Goal: Task Accomplishment & Management: Complete application form

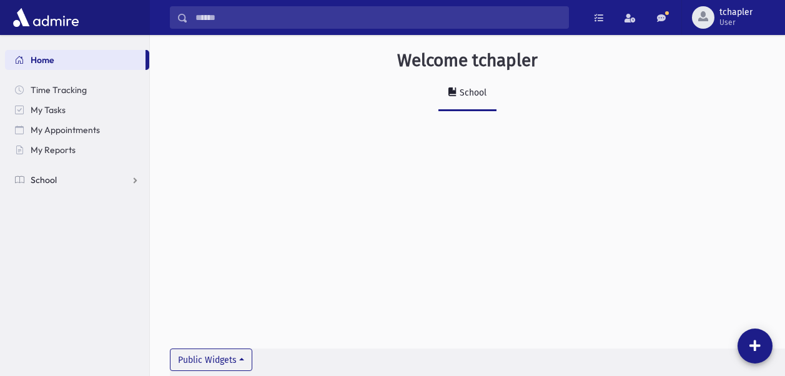
click at [17, 179] on span at bounding box center [19, 179] width 9 height 11
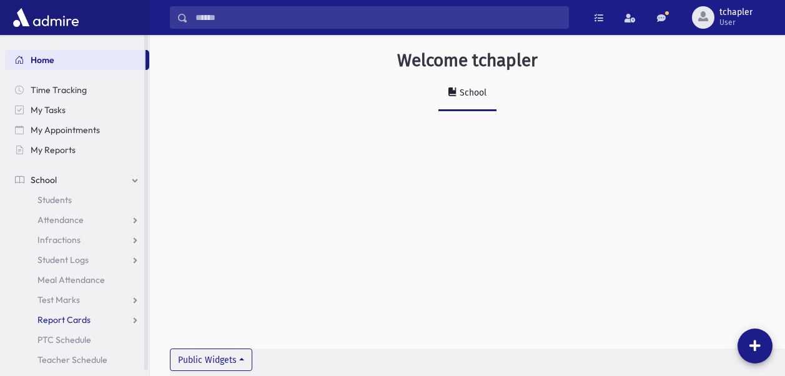
click at [88, 322] on span "Report Cards" at bounding box center [63, 319] width 53 height 11
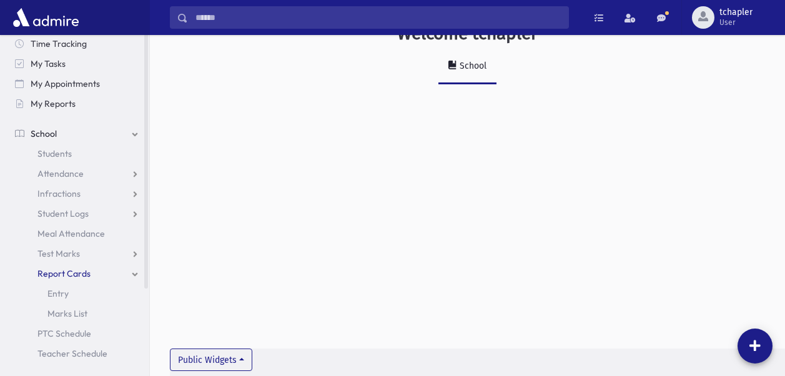
scroll to position [28, 0]
click at [69, 292] on link "Entry" at bounding box center [77, 293] width 144 height 20
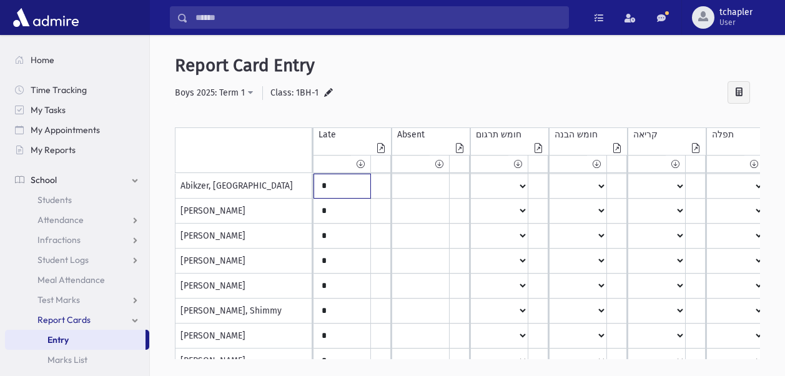
click at [356, 191] on input "*" at bounding box center [342, 186] width 56 height 24
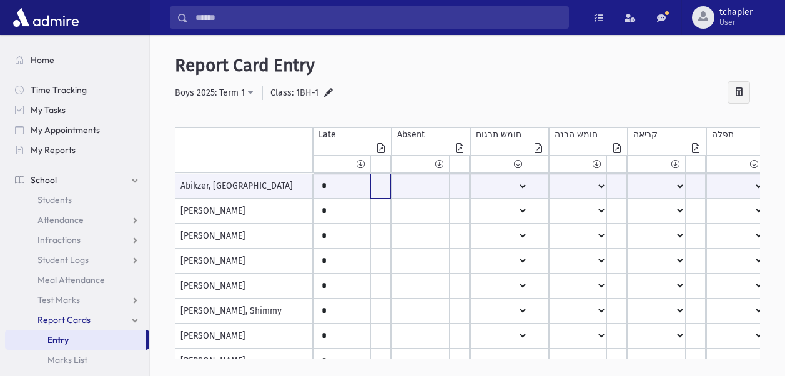
click at [377, 187] on input "text" at bounding box center [380, 186] width 19 height 24
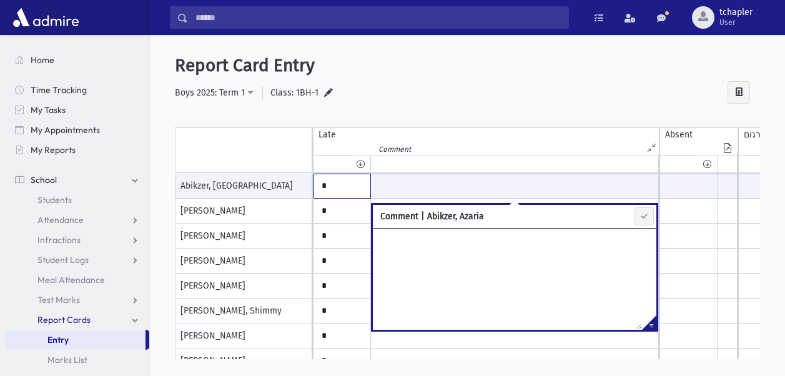
click at [338, 185] on input "*" at bounding box center [342, 186] width 56 height 24
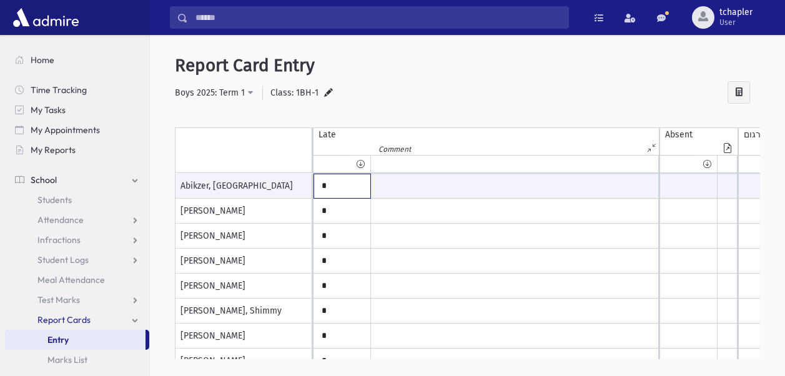
type input "*"
click at [338, 228] on input "*" at bounding box center [342, 235] width 56 height 24
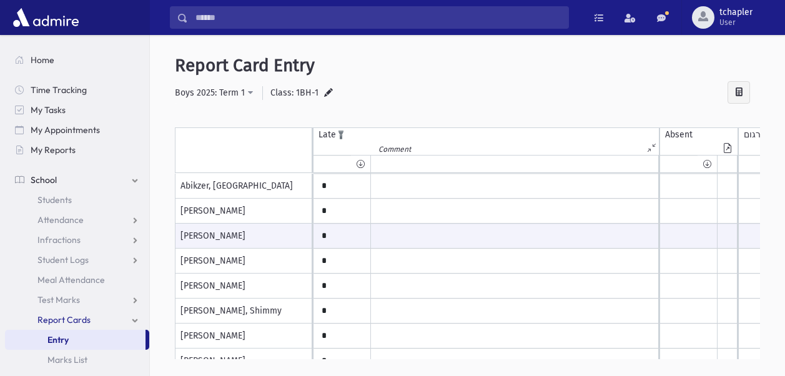
click at [650, 144] on icon at bounding box center [652, 147] width 11 height 9
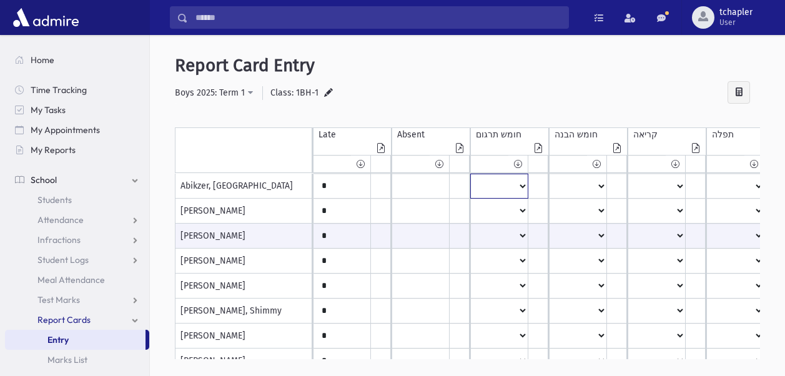
click at [522, 189] on select "* ** ** * ** ** * ** ** * * ** ** * ** ** * * * ** *" at bounding box center [499, 186] width 57 height 24
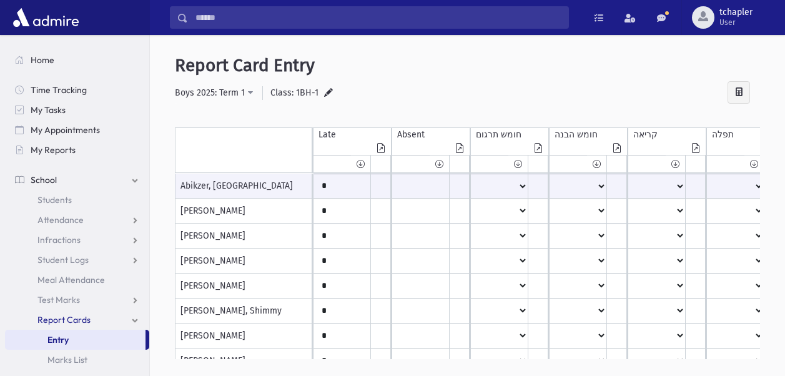
click at [277, 124] on div at bounding box center [243, 121] width 137 height 12
click at [762, 18] on span "tchapler User" at bounding box center [740, 17] width 53 height 20
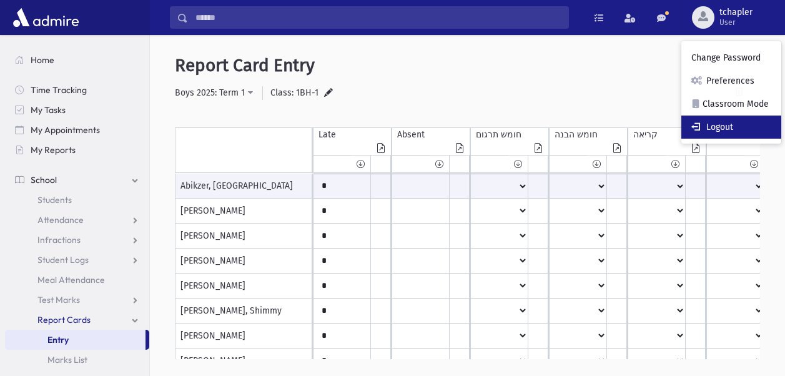
click at [697, 125] on span at bounding box center [697, 126] width 12 height 9
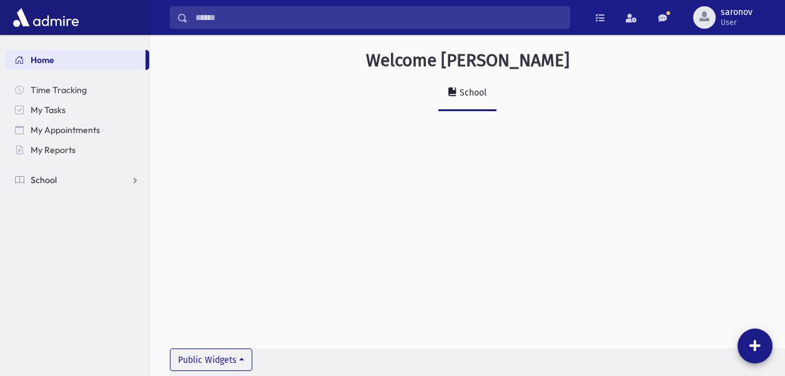
click at [49, 177] on span "School" at bounding box center [44, 179] width 26 height 11
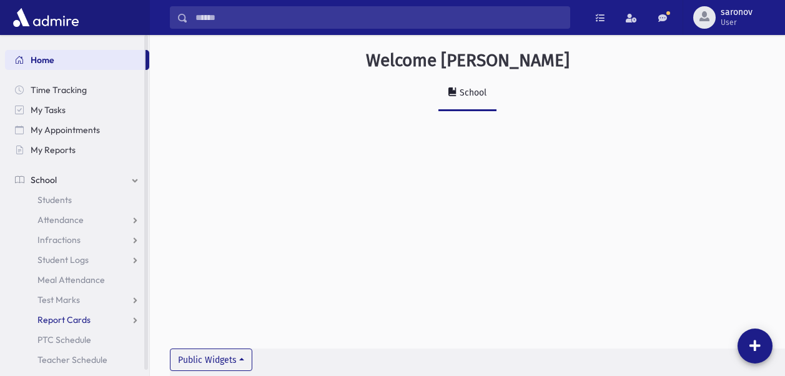
click at [91, 315] on link "Report Cards" at bounding box center [77, 320] width 144 height 20
click at [79, 338] on link "Entry" at bounding box center [77, 340] width 144 height 20
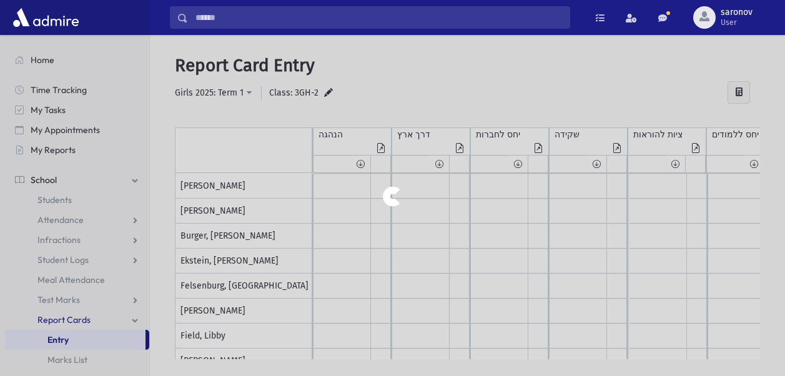
click at [285, 163] on div at bounding box center [392, 188] width 785 height 376
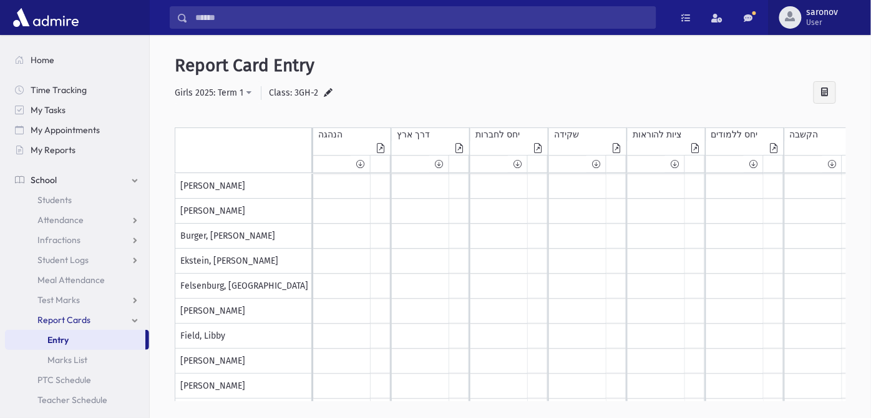
click at [784, 23] on span "User" at bounding box center [823, 22] width 32 height 10
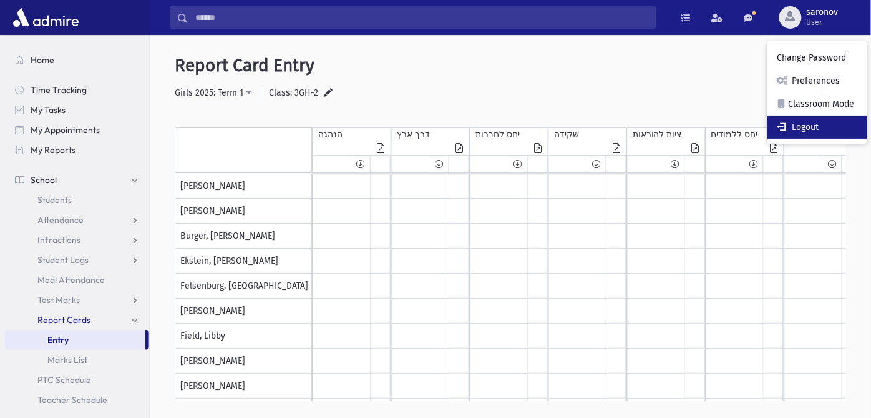
click at [784, 125] on link "Logout" at bounding box center [818, 126] width 100 height 23
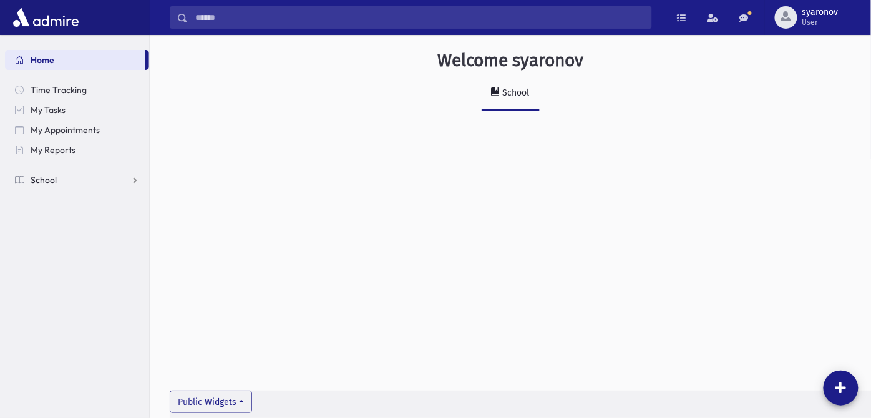
click at [59, 179] on link "School" at bounding box center [77, 180] width 144 height 20
click at [66, 321] on span "Report Cards" at bounding box center [63, 319] width 53 height 11
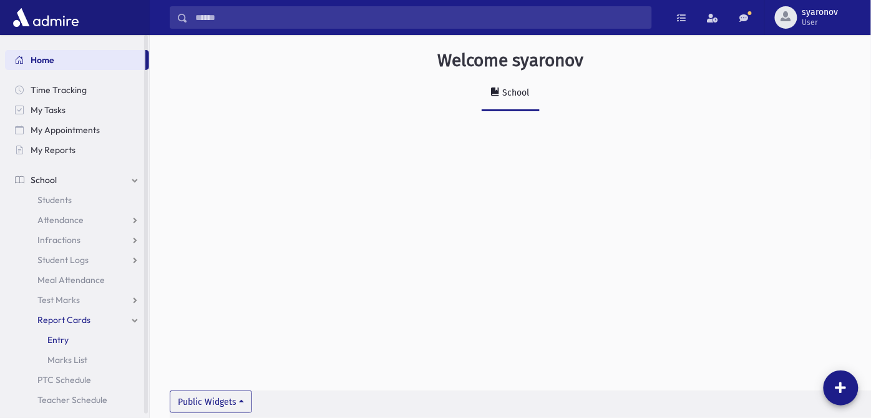
click at [49, 338] on span "Entry" at bounding box center [57, 339] width 21 height 11
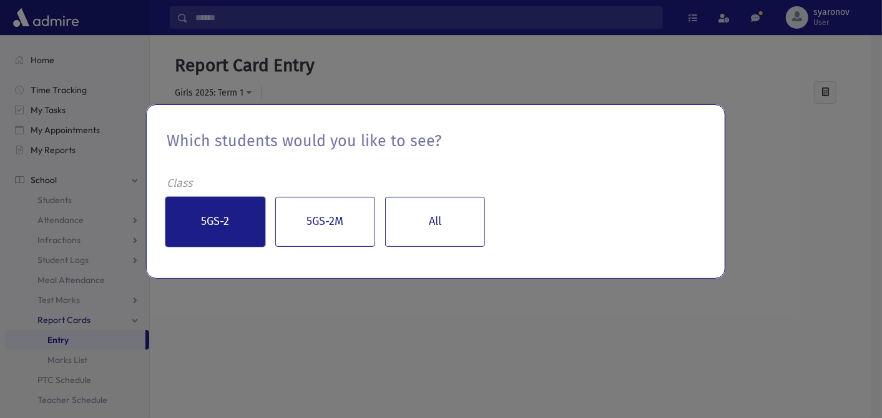
click at [257, 239] on button "5GS-2" at bounding box center [215, 222] width 100 height 50
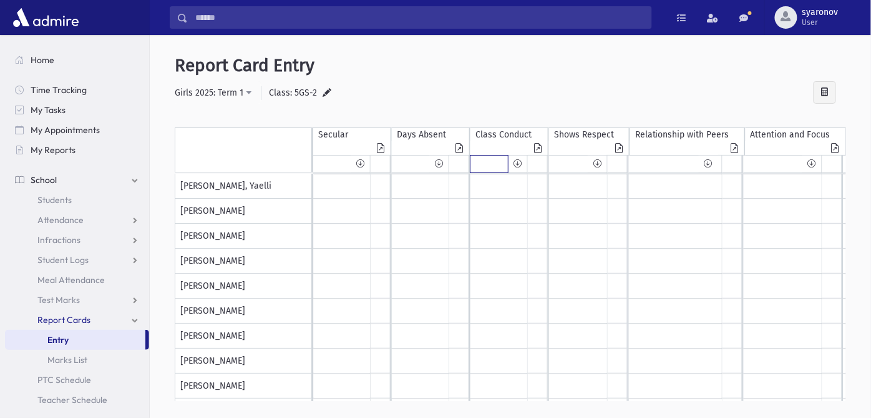
click at [501, 167] on input "text" at bounding box center [489, 163] width 37 height 17
click at [378, 150] on icon at bounding box center [381, 149] width 12 height 11
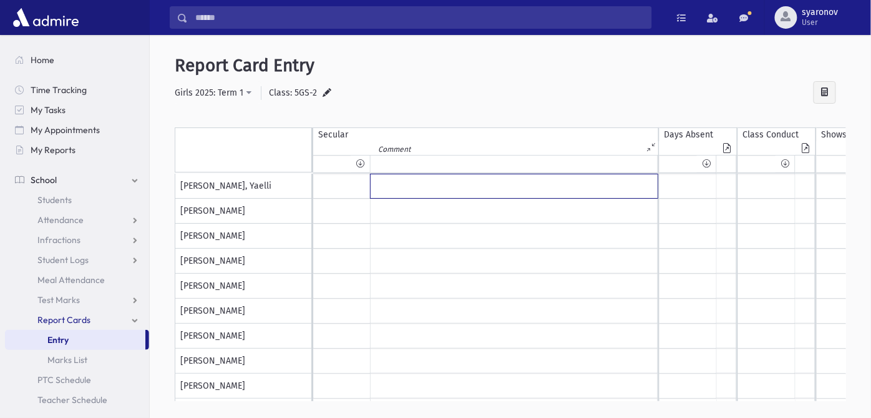
click at [390, 187] on input "text" at bounding box center [514, 186] width 287 height 24
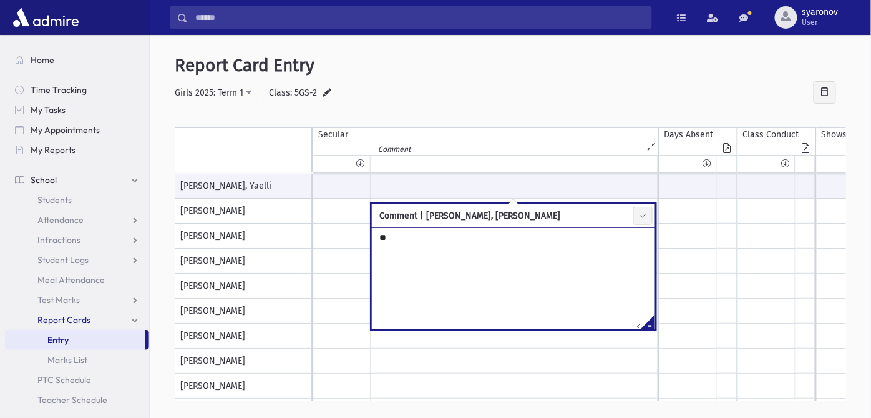
type textarea "*"
type textarea "**"
click at [550, 197] on input "text" at bounding box center [514, 186] width 287 height 24
type input "**"
click at [641, 217] on icon at bounding box center [644, 215] width 8 height 9
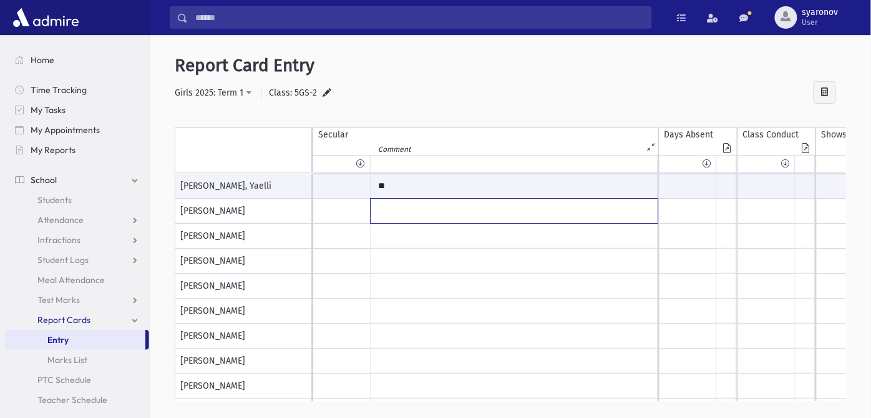
click at [641, 217] on input "text" at bounding box center [514, 211] width 287 height 24
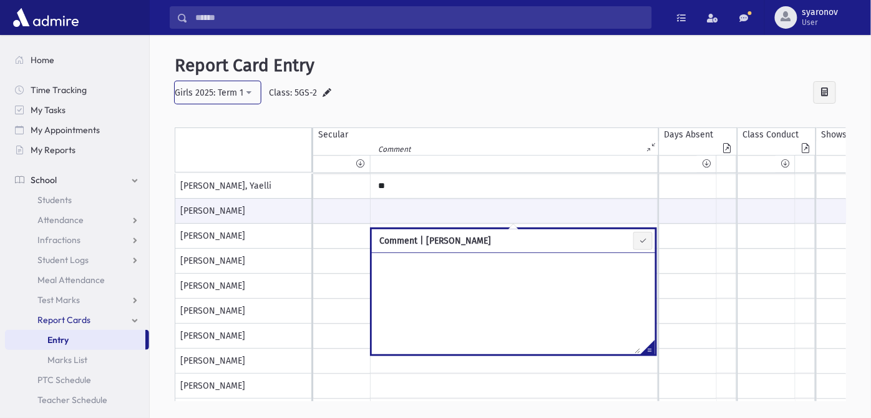
click at [244, 94] on button "Girls 2025: Term 1" at bounding box center [218, 92] width 86 height 22
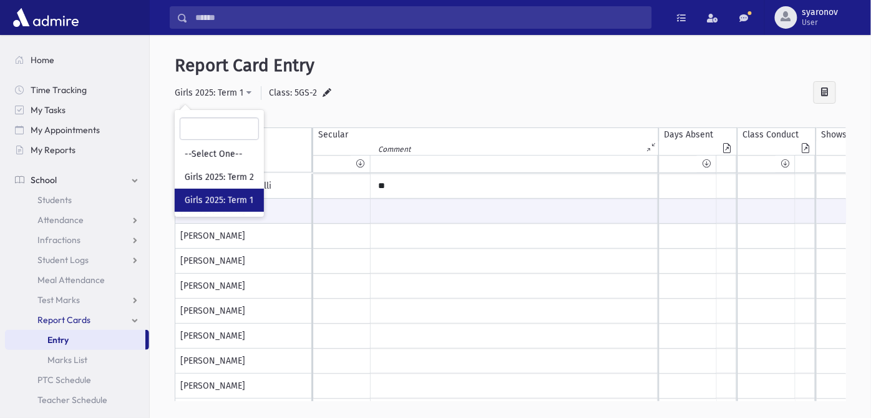
click at [475, 115] on div at bounding box center [486, 121] width 346 height 12
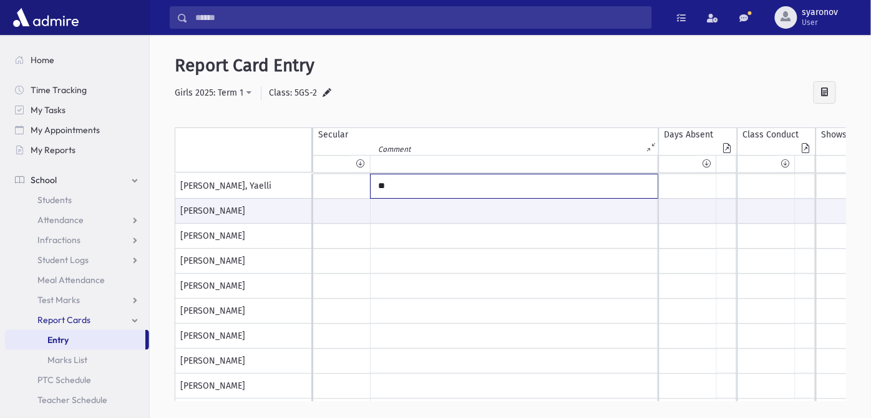
click at [504, 177] on input "**" at bounding box center [514, 186] width 287 height 24
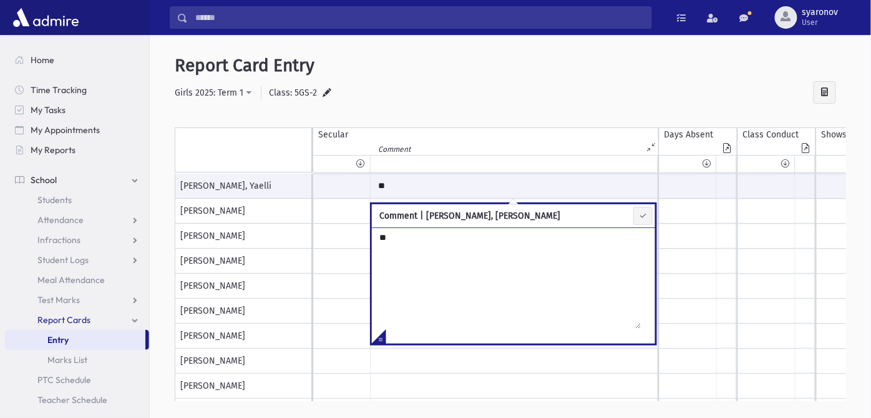
click at [522, 247] on textarea "**" at bounding box center [506, 277] width 269 height 101
type textarea "*"
click at [650, 223] on button at bounding box center [643, 216] width 19 height 18
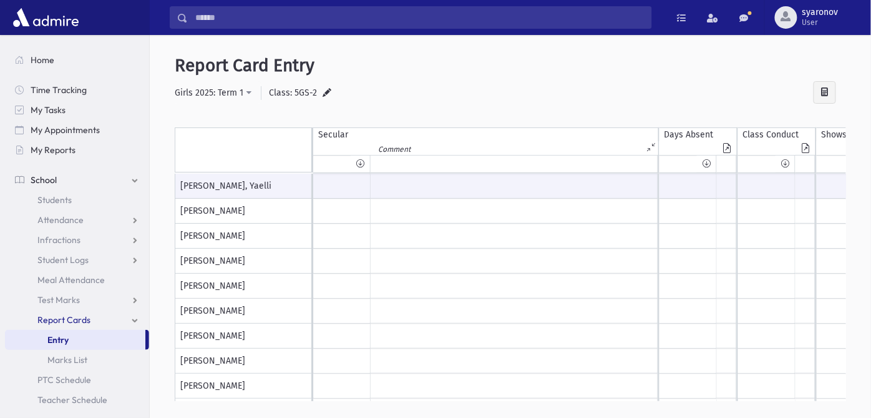
scroll to position [0, 583]
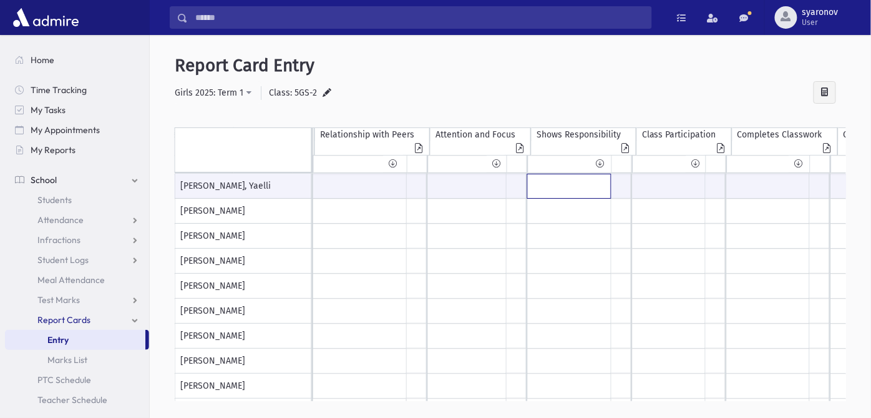
click at [591, 184] on input "text" at bounding box center [569, 186] width 83 height 24
click at [641, 176] on input "text" at bounding box center [669, 186] width 72 height 24
type input "*"
click at [697, 160] on icon at bounding box center [696, 163] width 8 height 9
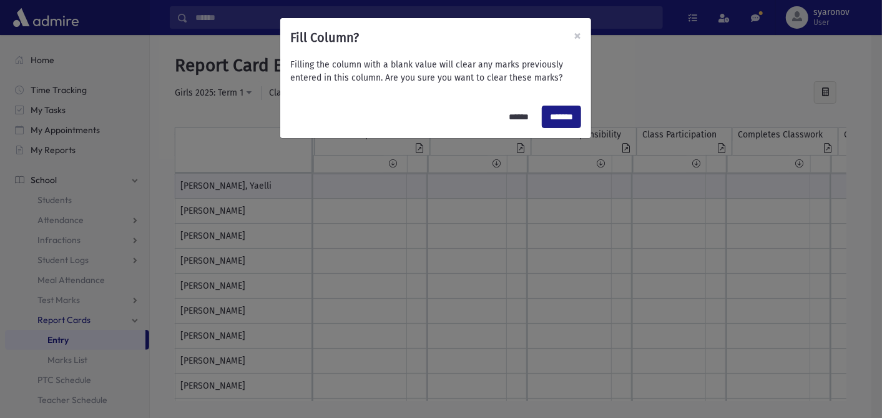
click at [697, 160] on div "Fill Column? × Filling the column with a blank value will clear any marks previ…" at bounding box center [441, 209] width 882 height 418
click at [506, 120] on input "******" at bounding box center [519, 116] width 36 height 22
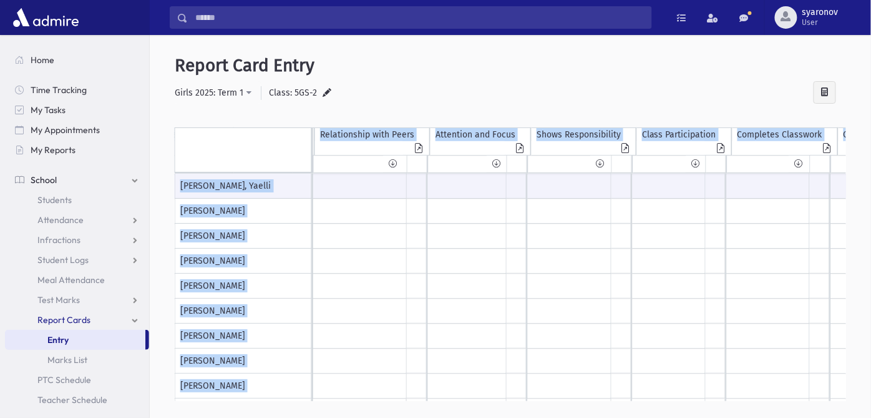
drag, startPoint x: 506, startPoint y: 120, endPoint x: 596, endPoint y: 346, distance: 244.0
click at [596, 346] on div "Secular Isolate" at bounding box center [511, 266] width 672 height 302
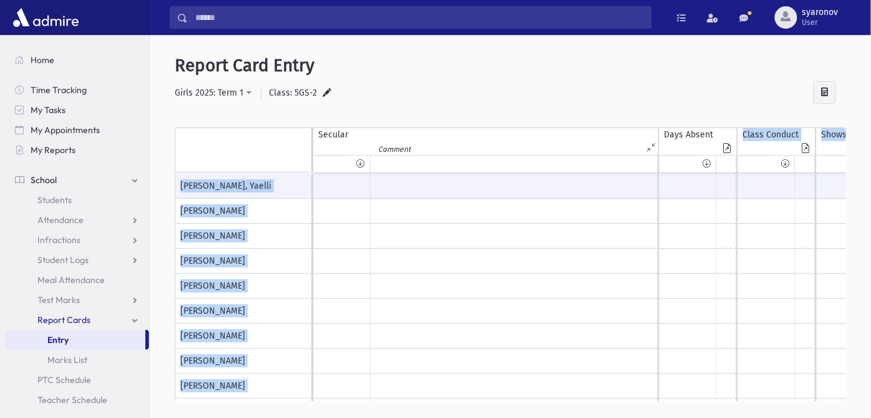
click at [566, 101] on div "**********" at bounding box center [511, 93] width 672 height 24
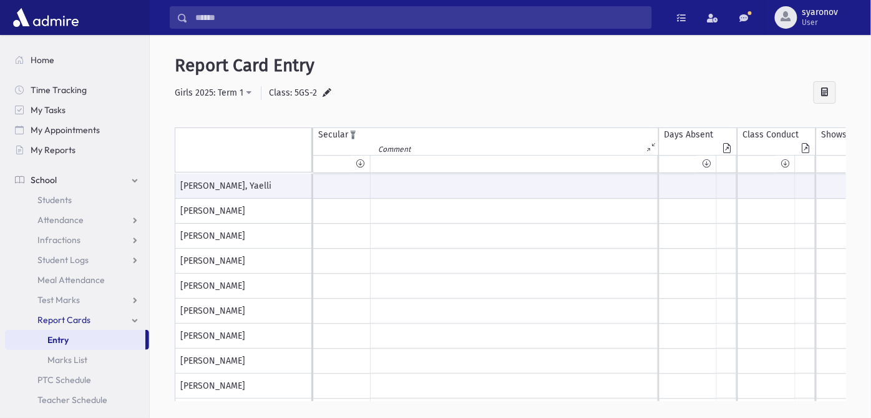
click at [649, 150] on icon at bounding box center [652, 147] width 11 height 9
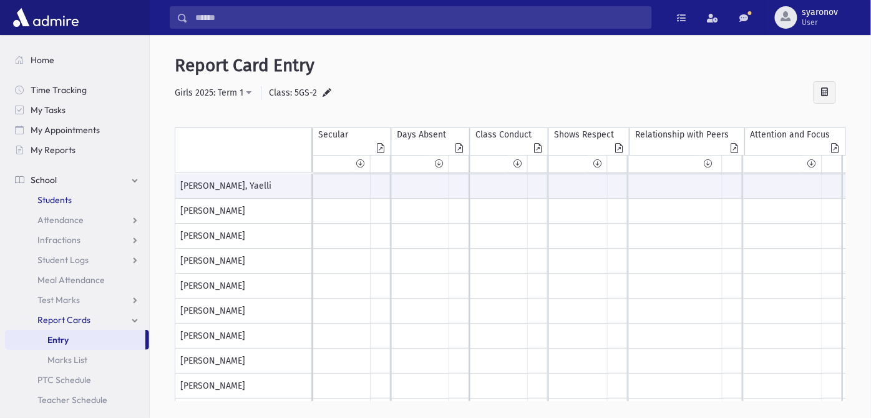
click at [65, 198] on span "Students" at bounding box center [54, 199] width 34 height 11
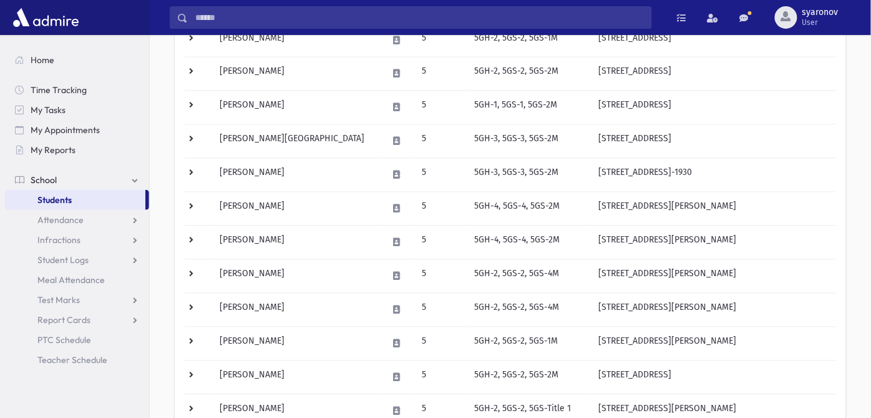
scroll to position [492, 0]
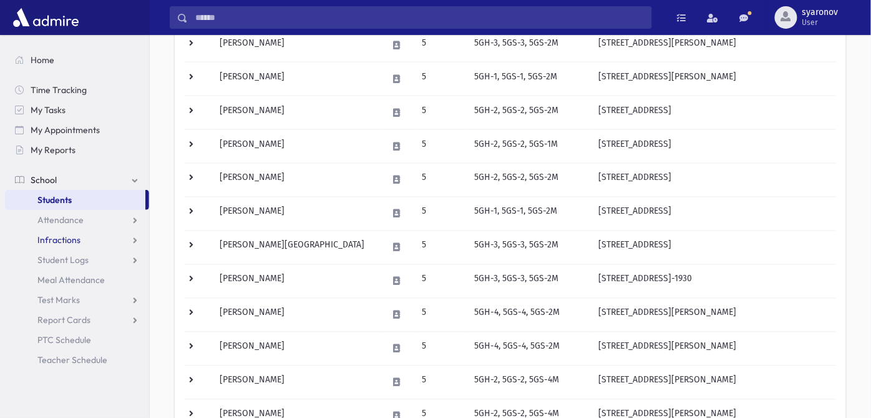
click at [59, 239] on span "Infractions" at bounding box center [58, 239] width 43 height 11
click at [59, 258] on span "Entry" at bounding box center [57, 259] width 21 height 11
